Goal: Task Accomplishment & Management: Manage account settings

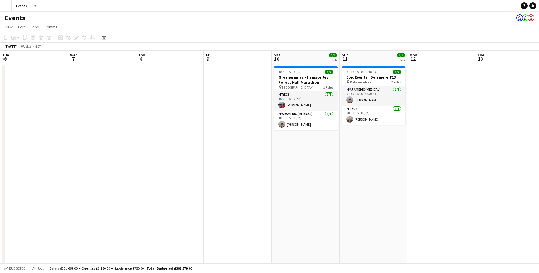
scroll to position [0, 159]
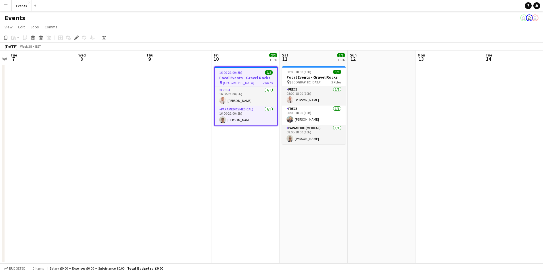
click at [9, 7] on button "Menu" at bounding box center [5, 5] width 11 height 11
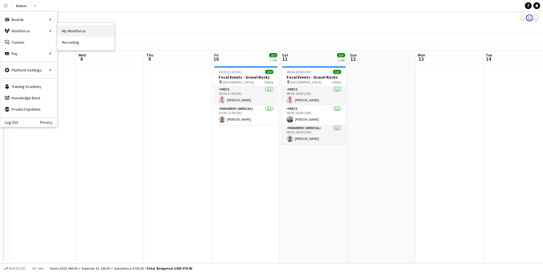
click at [88, 30] on link "My Workforce" at bounding box center [85, 30] width 57 height 11
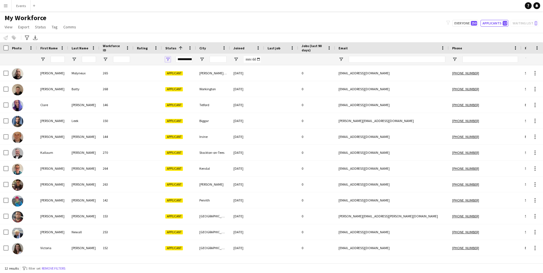
click at [169, 58] on span "Open Filter Menu" at bounding box center [167, 59] width 5 height 5
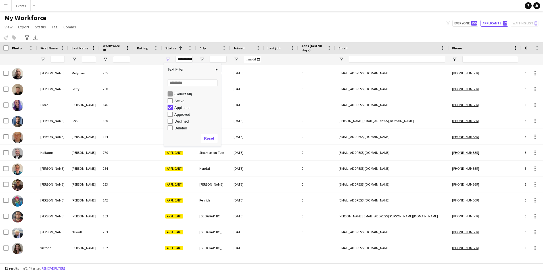
click at [171, 105] on div "Applicant" at bounding box center [194, 107] width 53 height 7
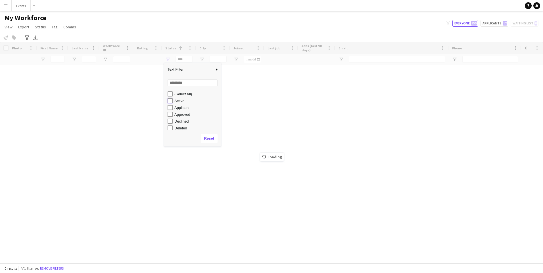
type input "**********"
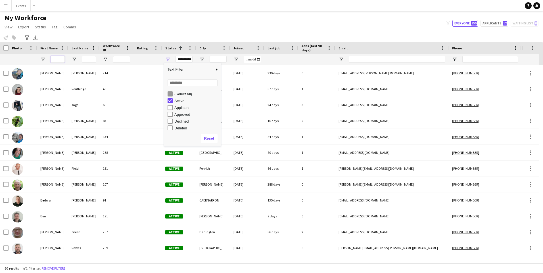
drag, startPoint x: 58, startPoint y: 63, endPoint x: 86, endPoint y: 56, distance: 28.9
click at [60, 62] on input "First Name Filter Input" at bounding box center [58, 59] width 14 height 7
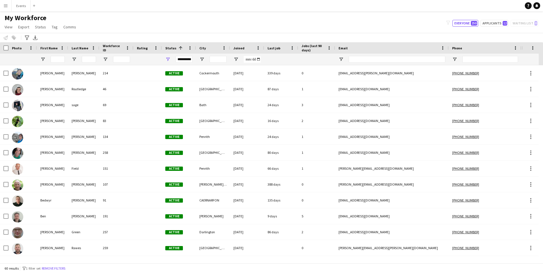
click at [90, 55] on div at bounding box center [89, 59] width 14 height 11
click at [87, 58] on input "Last Name Filter Input" at bounding box center [89, 59] width 14 height 7
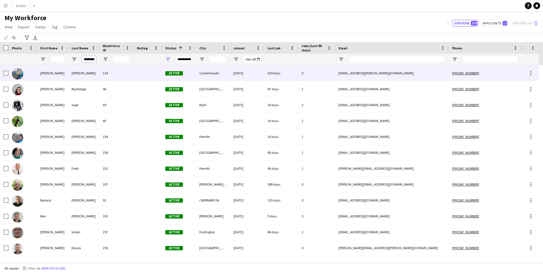
scroll to position [0, 2]
type input "********"
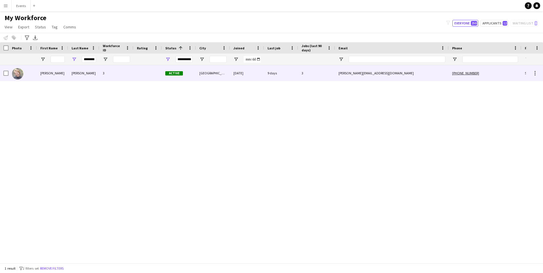
scroll to position [0, 0]
click at [78, 73] on div "Chadwick" at bounding box center [83, 73] width 31 height 16
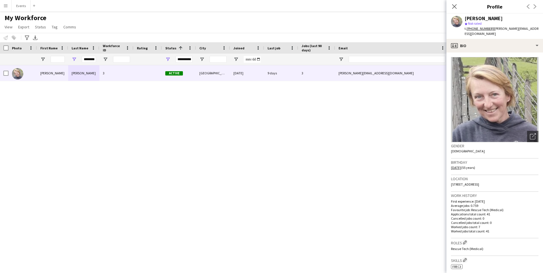
drag, startPoint x: 8, startPoint y: 3, endPoint x: 13, endPoint y: 24, distance: 22.1
click at [8, 3] on button "Menu" at bounding box center [5, 5] width 11 height 11
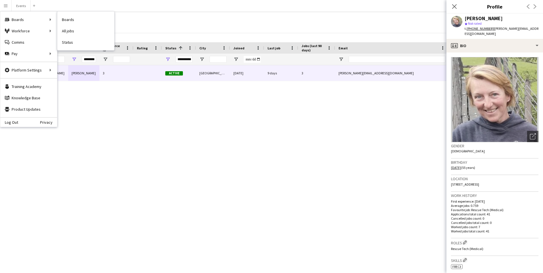
drag, startPoint x: 75, startPoint y: 40, endPoint x: 537, endPoint y: 58, distance: 462.4
click at [75, 40] on link "Status" at bounding box center [85, 42] width 57 height 11
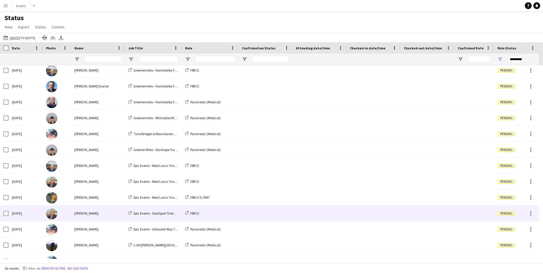
scroll to position [21, 0]
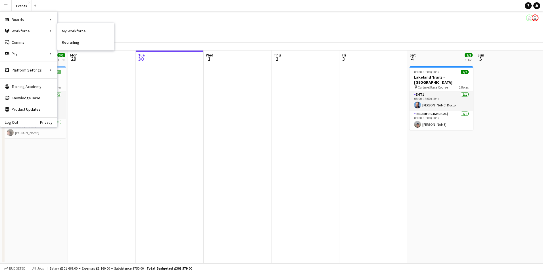
scroll to position [0, 169]
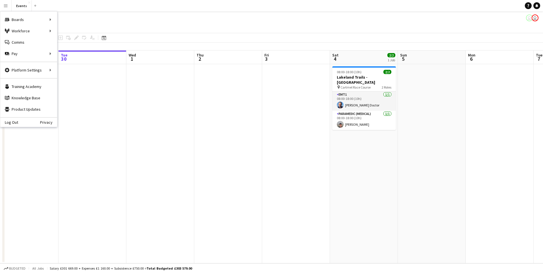
drag, startPoint x: 206, startPoint y: 136, endPoint x: 274, endPoint y: 151, distance: 69.0
click at [274, 151] on app-calendar-viewport "Sat 27 3/3 1 Job Sun 28 3/3 1 Job Mon 29 Tue 30 Wed 1 Thu 2 Fri 3 Sat 4 2/2 1 J…" at bounding box center [271, 157] width 543 height 213
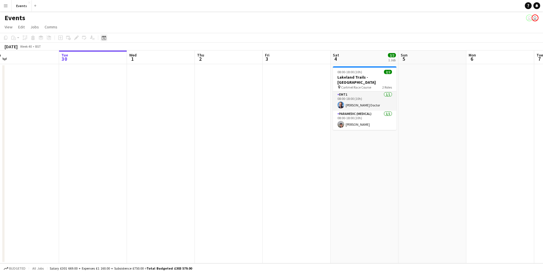
click at [104, 38] on icon "Date picker" at bounding box center [104, 38] width 5 height 5
click at [151, 58] on span "Next month" at bounding box center [149, 57] width 11 height 11
click at [140, 60] on span "Previous month" at bounding box center [138, 57] width 11 height 11
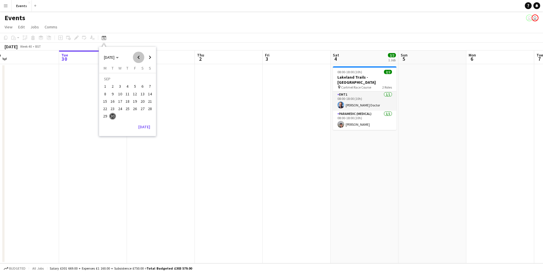
click at [140, 60] on span "Previous month" at bounding box center [138, 57] width 11 height 11
click at [136, 58] on span "Previous month" at bounding box center [138, 57] width 11 height 11
click at [135, 104] on span "20" at bounding box center [135, 102] width 7 height 7
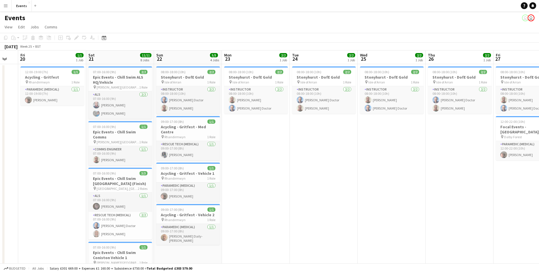
drag, startPoint x: 215, startPoint y: 154, endPoint x: -1, endPoint y: 117, distance: 219.2
click at [0, 117] on html "Menu Boards Boards Boards All jobs Status Workforce Workforce My Workforce Recr…" at bounding box center [269, 248] width 539 height 497
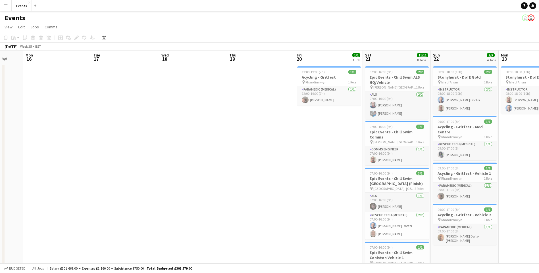
drag, startPoint x: 110, startPoint y: 129, endPoint x: 209, endPoint y: 136, distance: 99.2
click at [209, 136] on app-calendar-viewport "Sat 14 Sun 15 Mon 16 Tue 17 Wed 18 Thu 19 Fri 20 1/1 1 Job Sat 21 11/11 8 Jobs …" at bounding box center [269, 269] width 539 height 437
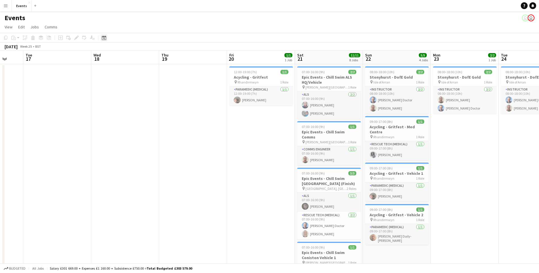
click at [105, 39] on icon "Date picker" at bounding box center [104, 38] width 5 height 5
click at [114, 57] on span "JUN 2025" at bounding box center [109, 57] width 11 height 5
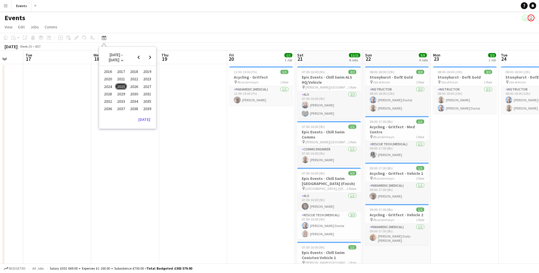
click at [130, 87] on span "2026" at bounding box center [134, 86] width 12 height 7
click at [121, 88] on span "JUN" at bounding box center [121, 86] width 12 height 7
click at [144, 102] on span "20" at bounding box center [142, 101] width 7 height 7
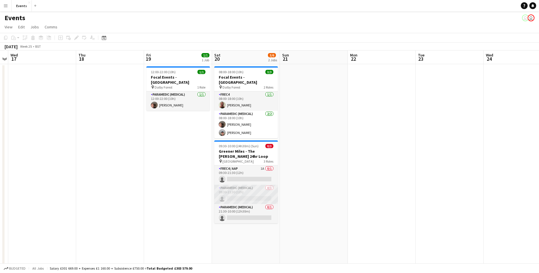
click at [243, 192] on app-card-role "Paramedic (Medical) 0/1 09:30-21:30 (12h) single-neutral-actions" at bounding box center [246, 194] width 64 height 19
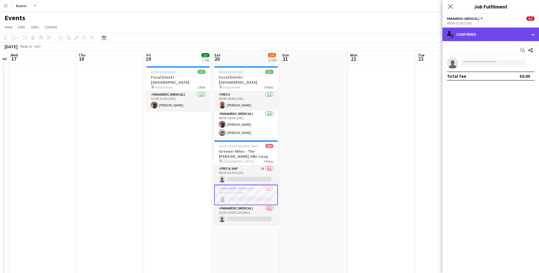
click at [498, 31] on div "single-neutral-actions-check-2 Confirmed" at bounding box center [490, 35] width 97 height 14
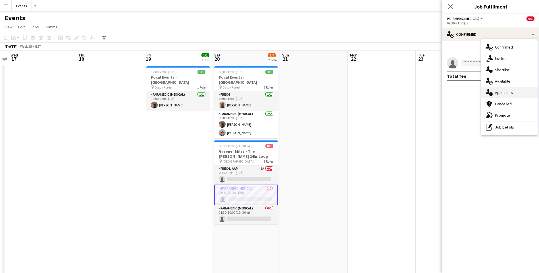
click at [504, 93] on span "Applicants" at bounding box center [504, 92] width 18 height 5
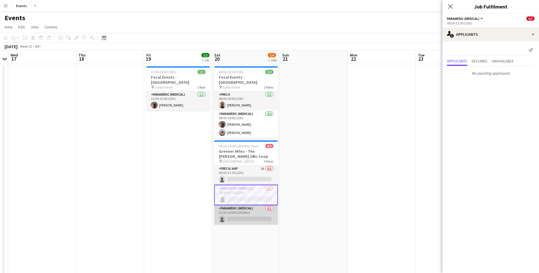
click at [248, 213] on app-card-role "Paramedic (Medical) 0/1 21:30-10:00 (12h30m) single-neutral-actions" at bounding box center [246, 214] width 64 height 19
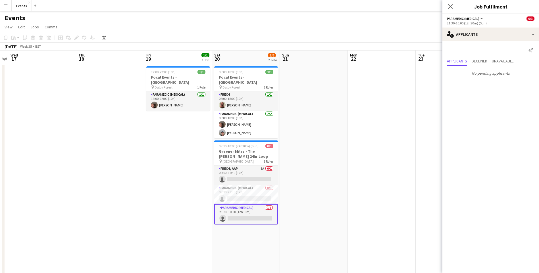
click at [248, 214] on app-card-role "Paramedic (Medical) 0/1 21:30-10:00 (12h30m) single-neutral-actions" at bounding box center [246, 214] width 64 height 20
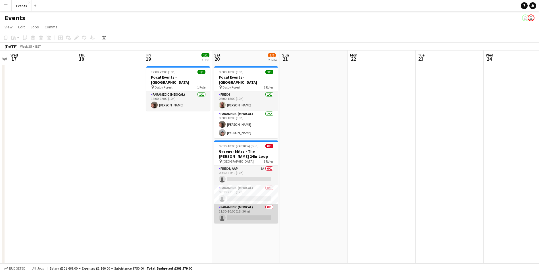
click at [248, 214] on app-card-role "Paramedic (Medical) 0/1 21:30-10:00 (12h30m) single-neutral-actions" at bounding box center [246, 213] width 64 height 19
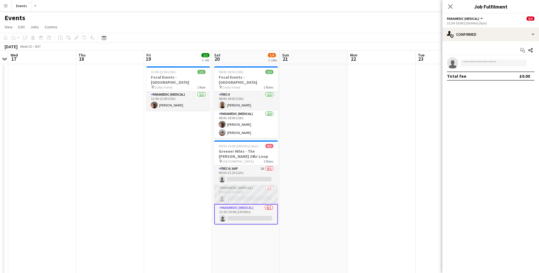
click at [246, 190] on app-card-role "Paramedic (Medical) 0/1 09:30-21:30 (12h) single-neutral-actions" at bounding box center [246, 194] width 64 height 19
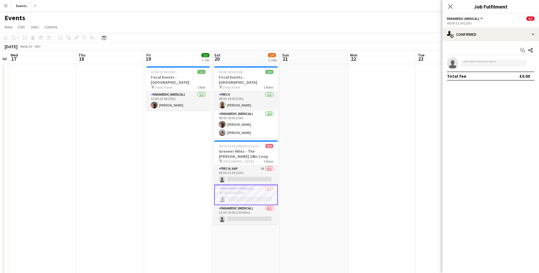
click at [246, 194] on app-card-role "Paramedic (Medical) 0/1 09:30-21:30 (12h) single-neutral-actions" at bounding box center [246, 195] width 64 height 20
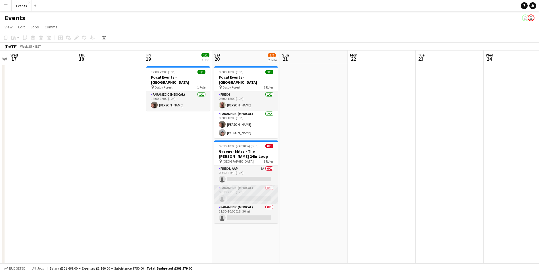
click at [246, 194] on app-card-role "Paramedic (Medical) 0/1 09:30-21:30 (12h) single-neutral-actions" at bounding box center [246, 194] width 64 height 19
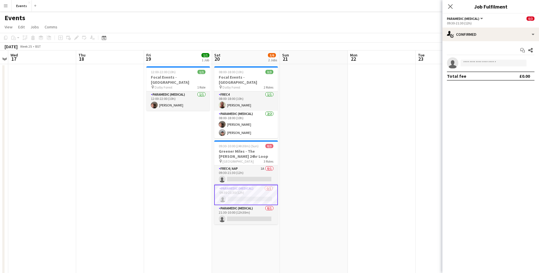
click at [489, 68] on app-invite-slot "single-neutral-actions" at bounding box center [490, 62] width 97 height 11
click at [491, 67] on body "Menu Boards Boards Boards All jobs Status Workforce Workforce My Workforce Recr…" at bounding box center [269, 248] width 539 height 497
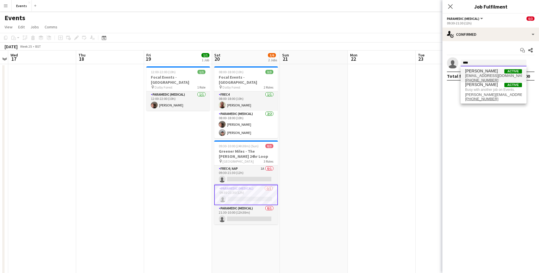
type input "****"
drag, startPoint x: 474, startPoint y: 78, endPoint x: 462, endPoint y: 88, distance: 15.8
click at [475, 79] on tcxspan "+447581011730" at bounding box center [481, 80] width 33 height 4
click at [485, 77] on span "daveblowers999@gmail.com" at bounding box center [493, 76] width 57 height 5
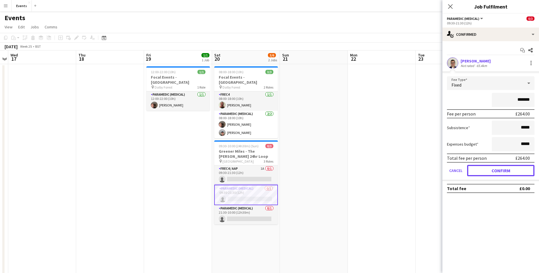
drag, startPoint x: 501, startPoint y: 176, endPoint x: 501, endPoint y: 171, distance: 5.1
click at [501, 174] on button "Confirm" at bounding box center [500, 170] width 67 height 11
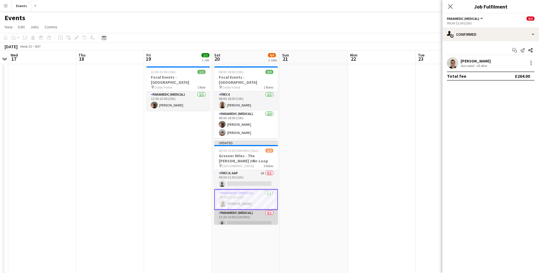
click at [244, 215] on app-card-role "Paramedic (Medical) 0/1 21:30-10:00 (12h30m) single-neutral-actions" at bounding box center [246, 219] width 64 height 19
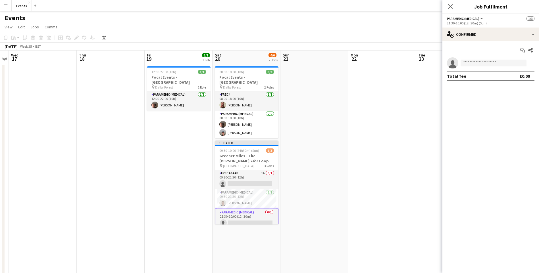
click at [481, 57] on app-invite-slot "single-neutral-actions" at bounding box center [490, 62] width 97 height 11
click at [479, 62] on input at bounding box center [494, 63] width 66 height 7
click at [480, 62] on input at bounding box center [494, 63] width 66 height 7
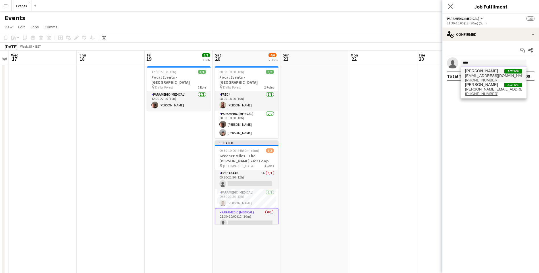
type input "****"
click at [483, 73] on span "David Blowers" at bounding box center [481, 71] width 33 height 5
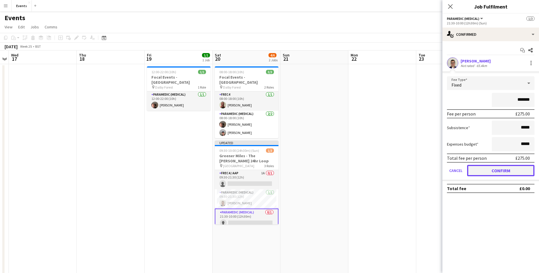
click at [514, 171] on button "Confirm" at bounding box center [500, 170] width 67 height 11
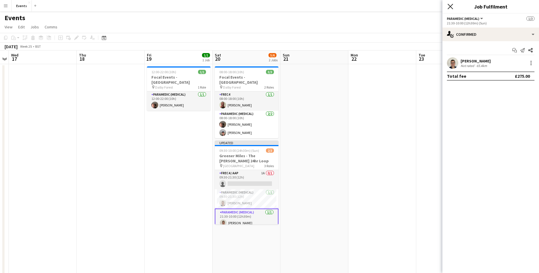
click at [450, 8] on icon "Close pop-in" at bounding box center [450, 6] width 5 height 5
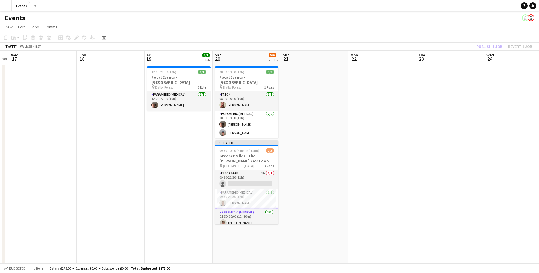
click at [491, 47] on div "Publish 1 job Revert 1 job" at bounding box center [504, 46] width 69 height 7
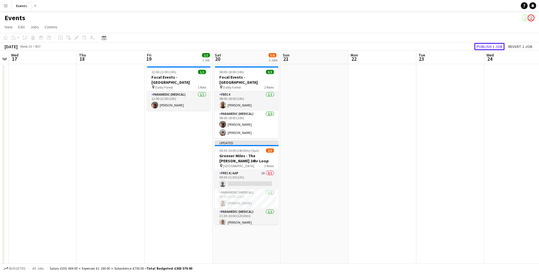
click at [491, 47] on button "Publish 1 job" at bounding box center [489, 46] width 30 height 7
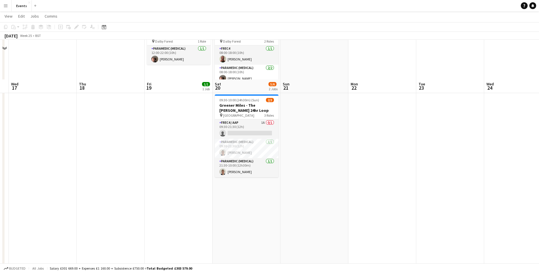
scroll to position [0, 0]
